Goal: Transaction & Acquisition: Book appointment/travel/reservation

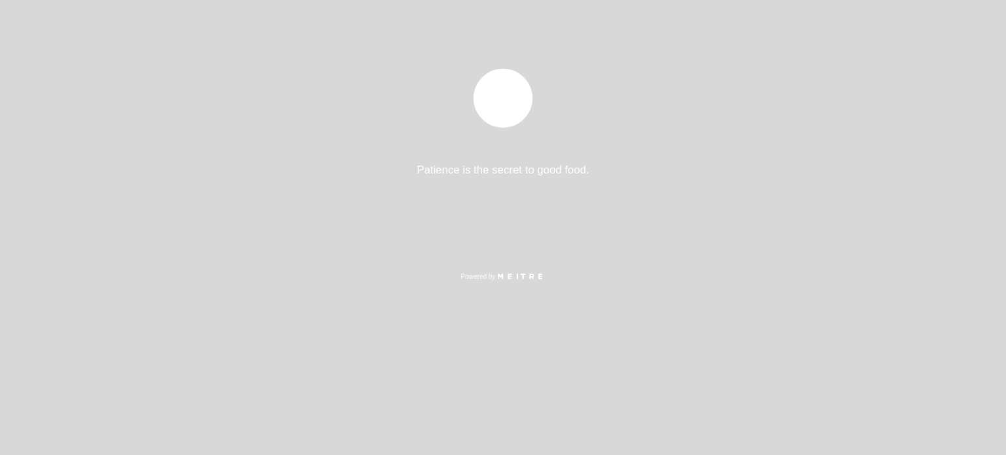
select select "pt"
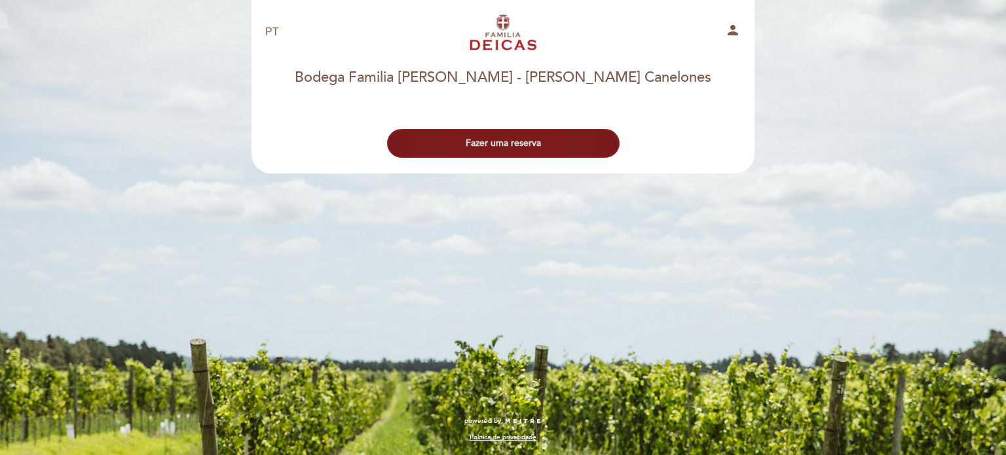
click at [513, 141] on button "Fazer uma reserva" at bounding box center [503, 143] width 233 height 29
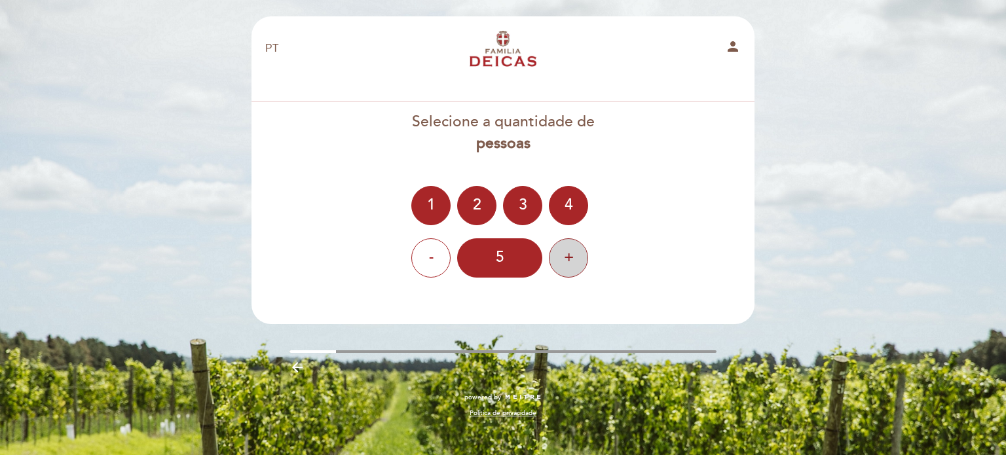
click at [556, 251] on div "+" at bounding box center [568, 257] width 39 height 39
click at [495, 263] on div "8" at bounding box center [499, 257] width 85 height 39
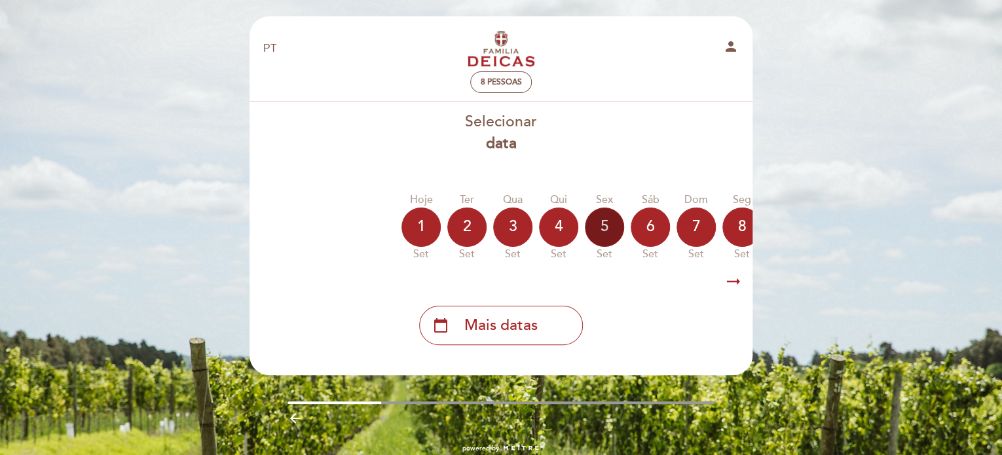
click at [600, 222] on div "5" at bounding box center [604, 227] width 39 height 39
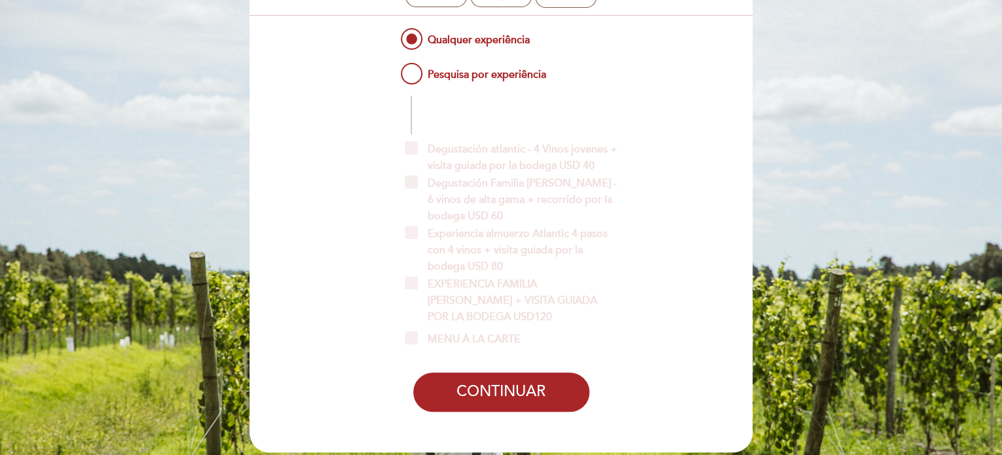
scroll to position [59, 0]
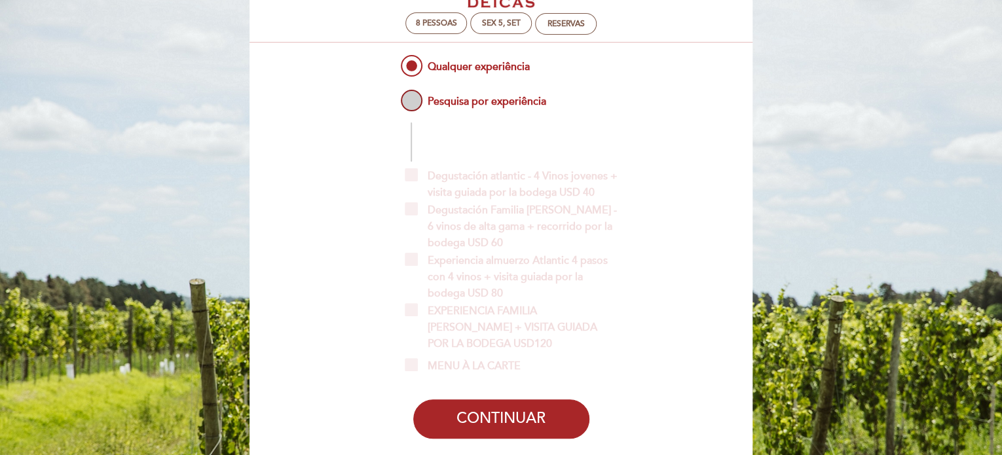
click at [445, 103] on span "Pesquisa por experiência" at bounding box center [472, 95] width 148 height 16
click at [394, 96] on input "Pesquisa por experiência" at bounding box center [389, 91] width 9 height 9
radio input "false"
radio input "true"
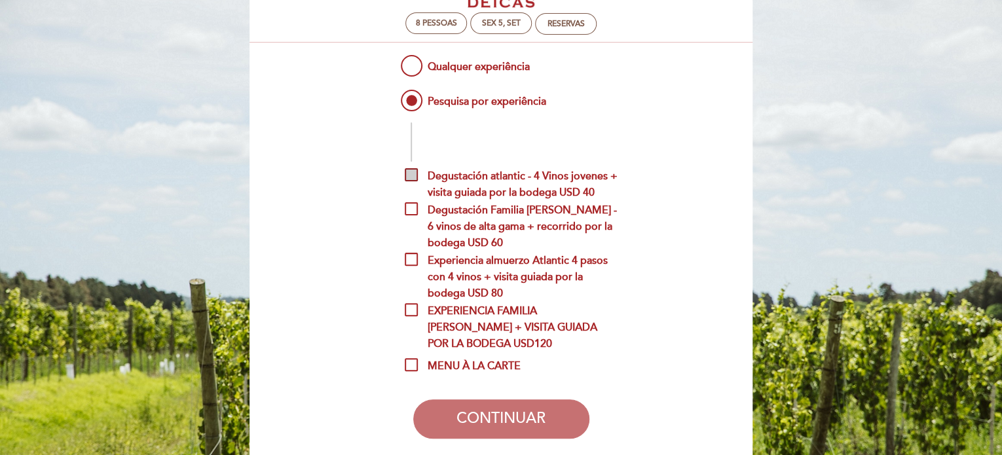
click at [450, 182] on span "Degustación atlantic - 4 Vinos jovenes + visita guiada por la bodega USD 40" at bounding box center [511, 176] width 213 height 16
click at [413, 177] on input "Degustación atlantic - 4 Vinos jovenes + visita guiada por la bodega USD 40" at bounding box center [409, 172] width 9 height 9
checkbox input "true"
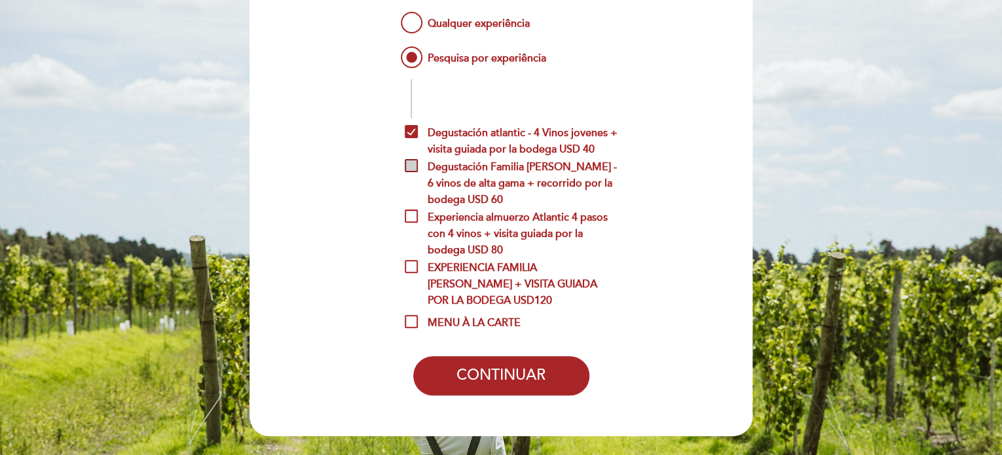
scroll to position [124, 0]
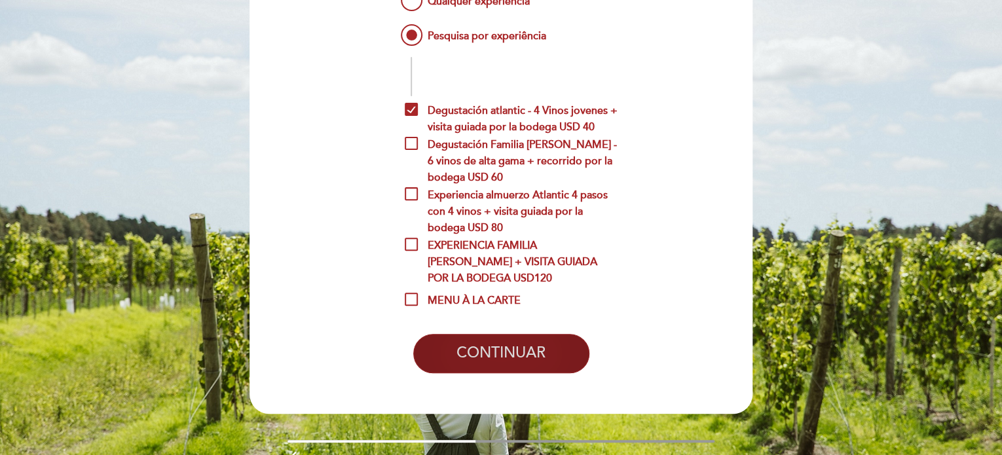
click at [571, 348] on button "CONTINUAR" at bounding box center [501, 353] width 176 height 39
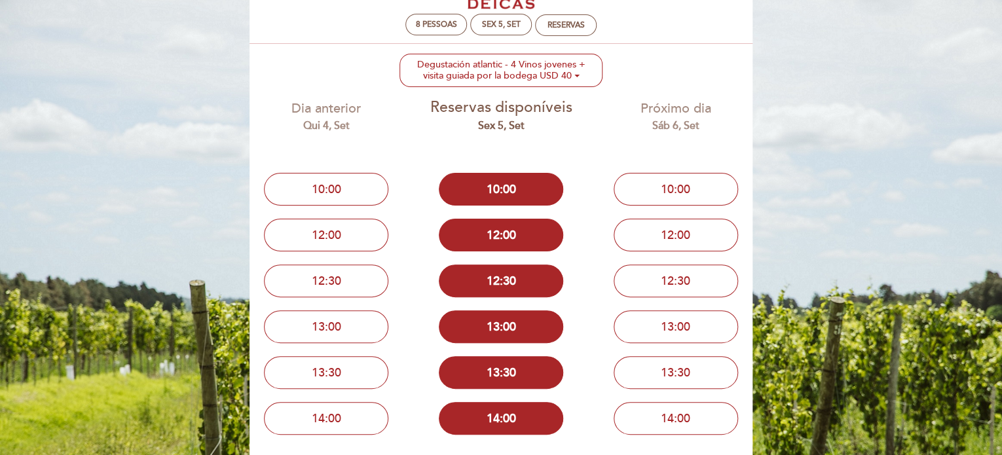
scroll to position [0, 0]
